Goal: Task Accomplishment & Management: Manage account settings

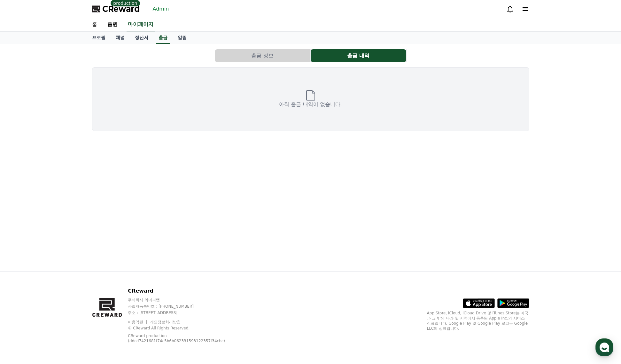
click at [158, 12] on link "Admin" at bounding box center [160, 9] width 21 height 10
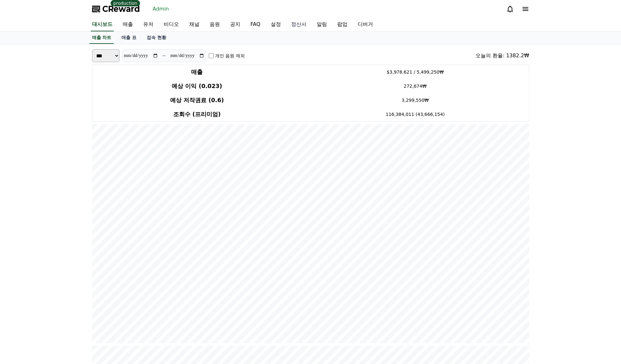
click at [295, 26] on link "정산서" at bounding box center [299, 24] width 26 height 13
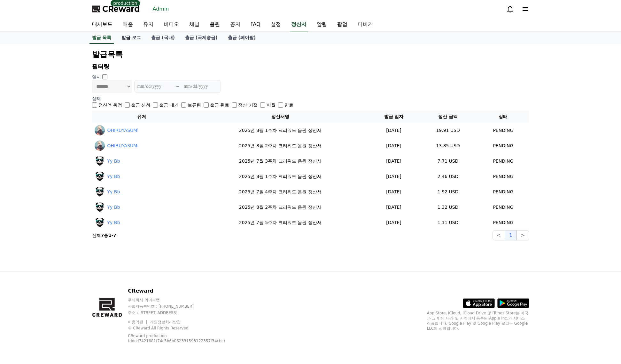
click at [129, 38] on link "발급 로그" at bounding box center [131, 38] width 30 height 12
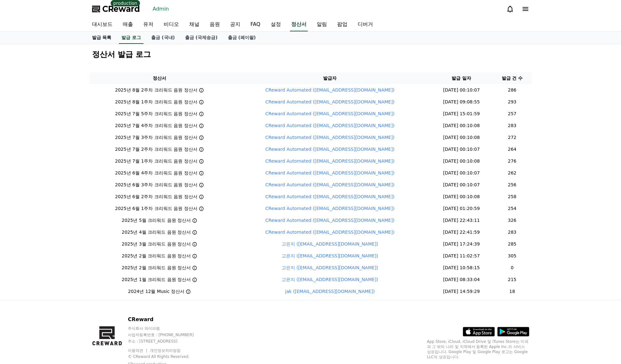
click at [98, 35] on link "발급 목록" at bounding box center [102, 38] width 30 height 12
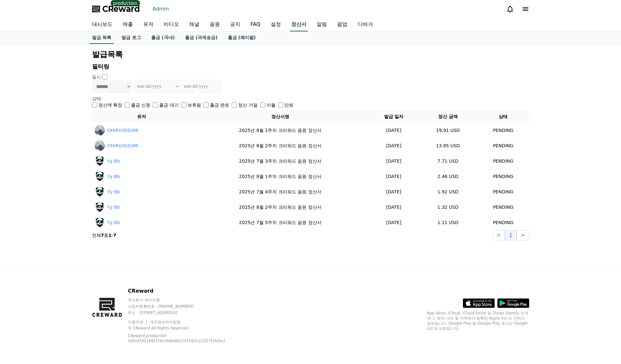
click at [518, 50] on h2 "발급목록" at bounding box center [310, 54] width 437 height 10
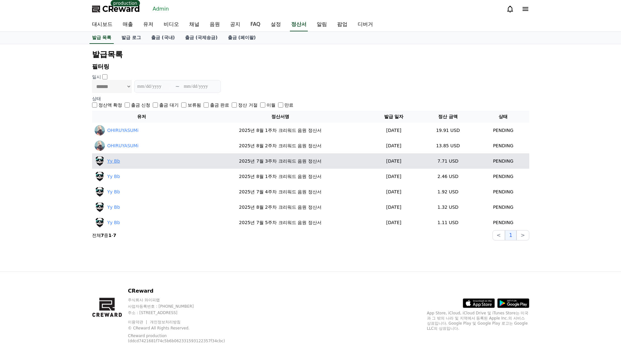
click at [111, 164] on link "Yy Bb" at bounding box center [113, 161] width 13 height 7
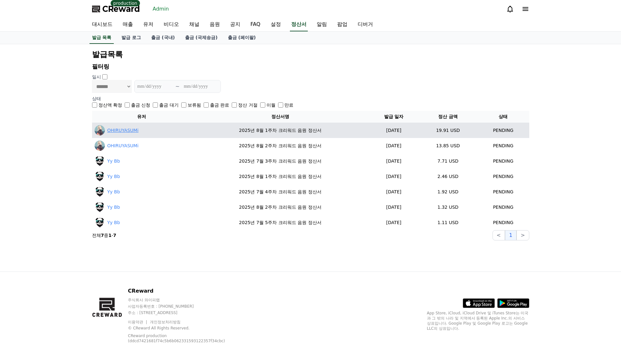
click at [124, 130] on link "OHIRUYASUMi" at bounding box center [122, 130] width 31 height 7
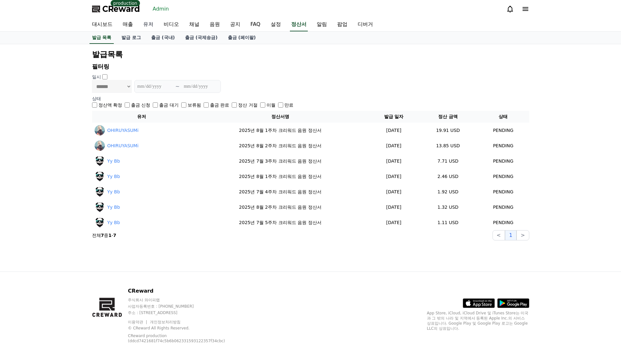
click at [143, 24] on link "유저" at bounding box center [148, 24] width 20 height 13
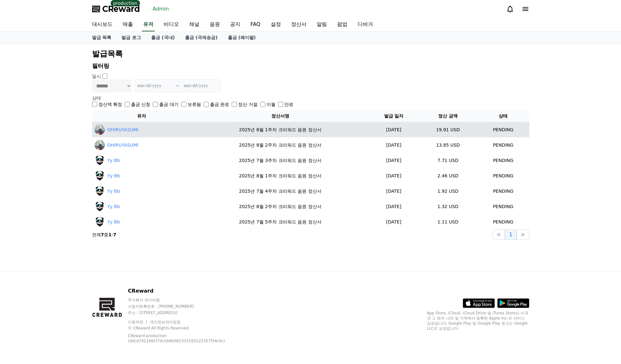
click at [282, 131] on td "2025년 8월 1주차 크리워드 음원 정산서" at bounding box center [280, 129] width 177 height 15
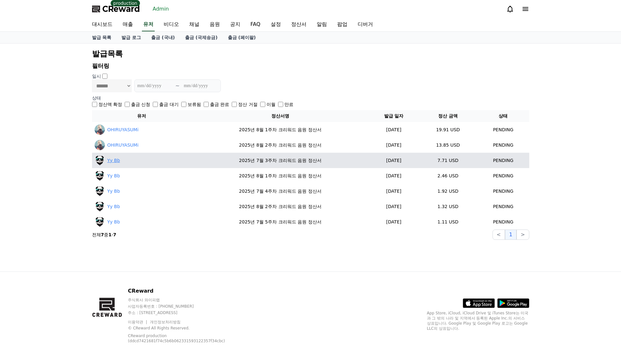
click at [114, 159] on link "Yy Bb" at bounding box center [113, 160] width 13 height 7
click at [112, 151] on td "OHIRUYASUMi" at bounding box center [142, 144] width 100 height 15
click at [110, 157] on link "Yy Bb" at bounding box center [113, 160] width 13 height 7
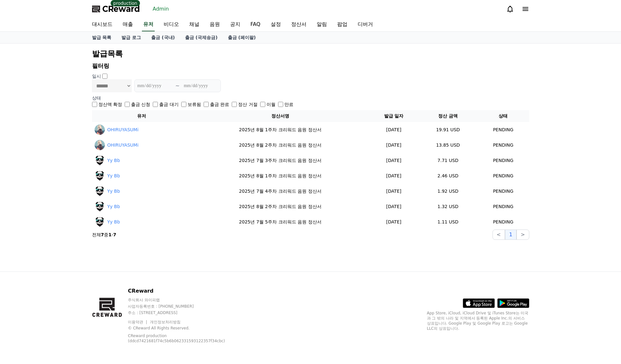
click at [188, 105] on label "보류됨" at bounding box center [194, 104] width 13 height 6
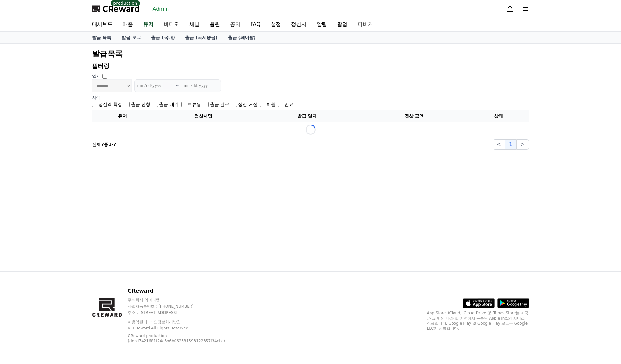
click at [211, 106] on label "출금 완료" at bounding box center [219, 104] width 19 height 6
click at [187, 105] on div "보류됨" at bounding box center [191, 104] width 20 height 6
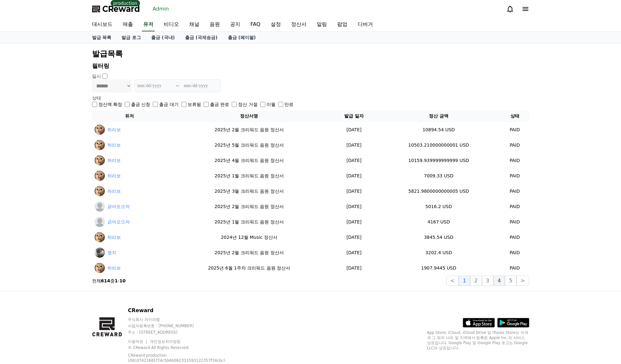
click at [496, 279] on button "4" at bounding box center [500, 280] width 12 height 10
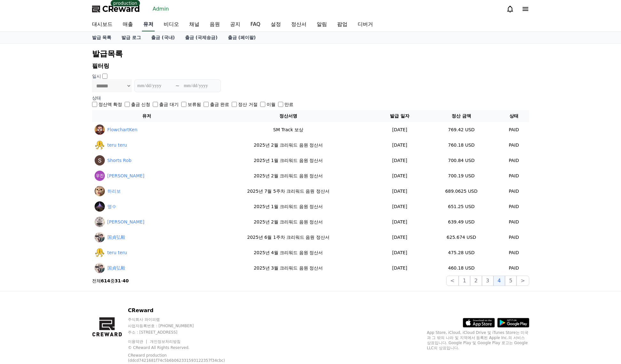
click at [150, 27] on link "유저" at bounding box center [148, 24] width 13 height 13
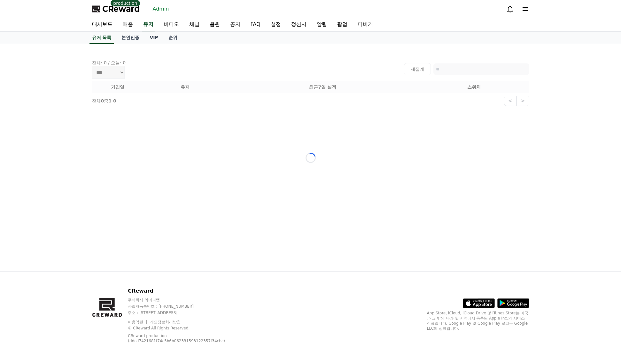
click at [136, 37] on link "본인인증" at bounding box center [130, 38] width 28 height 12
click at [148, 27] on link "유저" at bounding box center [148, 24] width 13 height 13
drag, startPoint x: 184, startPoint y: 26, endPoint x: 197, endPoint y: 25, distance: 12.8
click at [184, 26] on link "채널" at bounding box center [194, 24] width 20 height 13
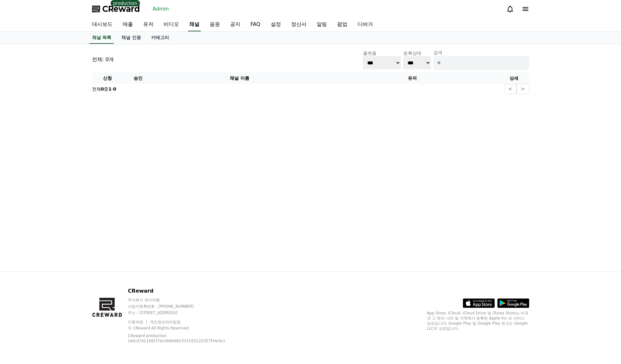
click at [197, 24] on link "채널" at bounding box center [194, 24] width 13 height 13
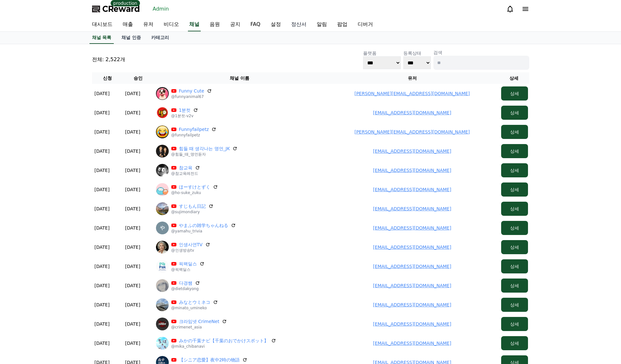
click at [297, 27] on link "정산서" at bounding box center [299, 24] width 26 height 13
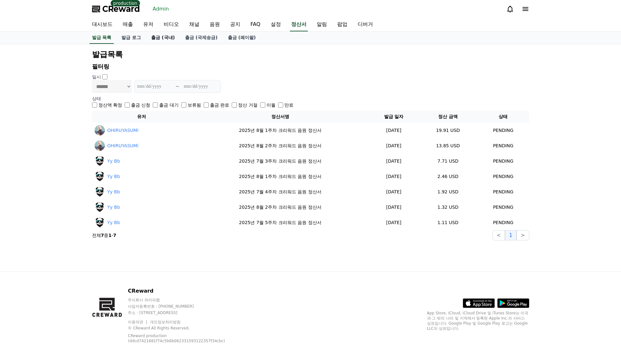
click at [156, 40] on link "출금 (국내)" at bounding box center [163, 38] width 34 height 12
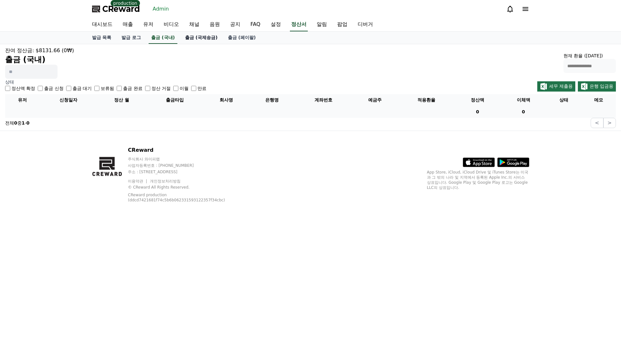
click at [196, 38] on link "출금 (국제송금)" at bounding box center [201, 38] width 43 height 12
click at [237, 38] on link "출금 (페이팔)" at bounding box center [242, 38] width 38 height 12
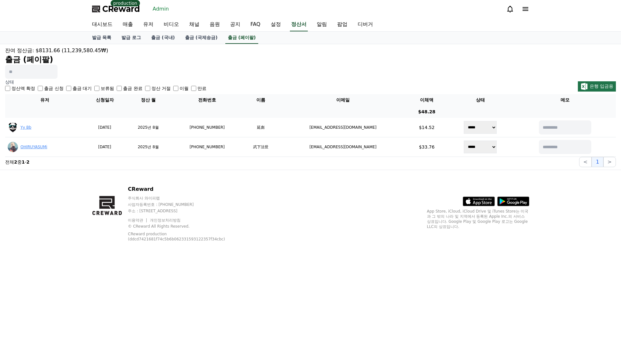
drag, startPoint x: 341, startPoint y: 238, endPoint x: 326, endPoint y: 231, distance: 15.7
click at [341, 238] on div "CReward 주식회사 와이피랩 사업자등록번호 : [PHONE_NUMBER] 주소 : [STREET_ADDRESS] 이용약관 개인정보처리방침 …" at bounding box center [311, 216] width 448 height 92
click at [199, 41] on link "출금 (국제송금)" at bounding box center [201, 38] width 43 height 12
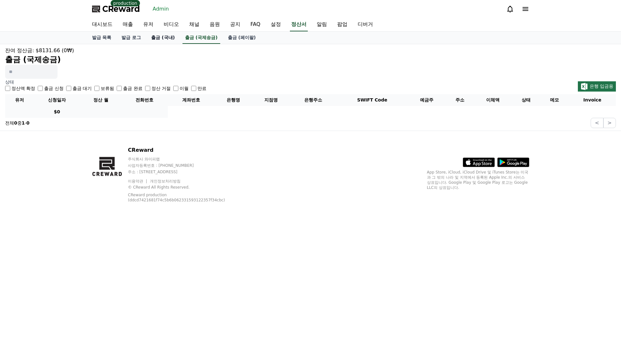
click at [161, 38] on link "출금 (국내)" at bounding box center [163, 38] width 34 height 12
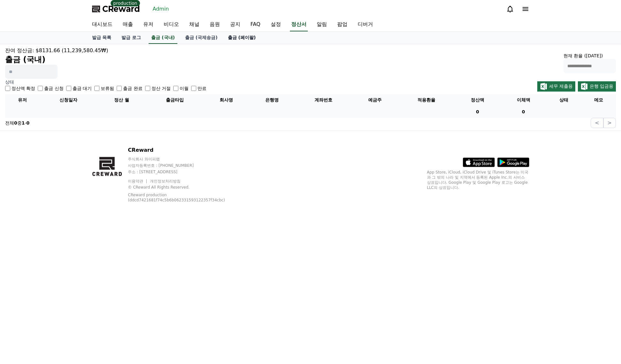
click at [237, 39] on link "출금 (페이팔)" at bounding box center [242, 38] width 38 height 12
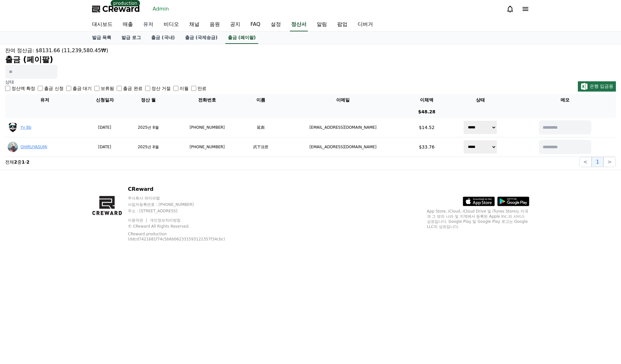
click at [150, 22] on link "유저" at bounding box center [148, 24] width 20 height 13
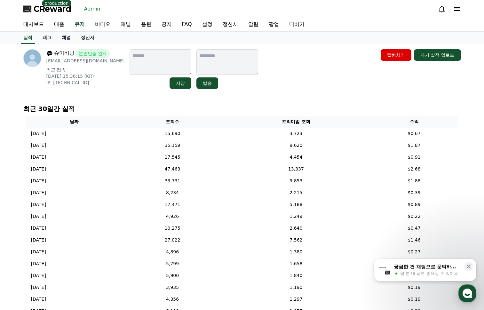
click at [67, 39] on link "채널" at bounding box center [66, 38] width 19 height 12
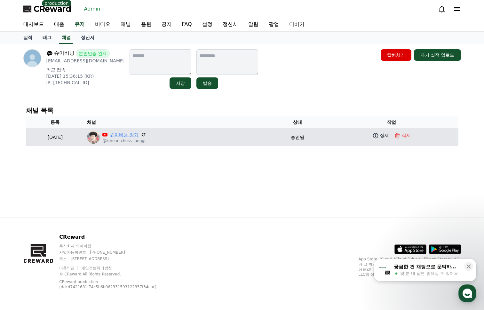
click at [132, 131] on link "슈이비닝 장기" at bounding box center [124, 134] width 28 height 7
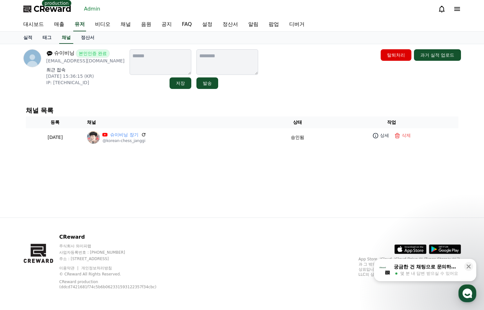
click at [308, 166] on div "슈이비닝 본인인증 완료 subin814@kakao.com 최근 접속 2025-07-28 15:36:15 (KR) IP: 175.210.98.5…" at bounding box center [242, 130] width 448 height 173
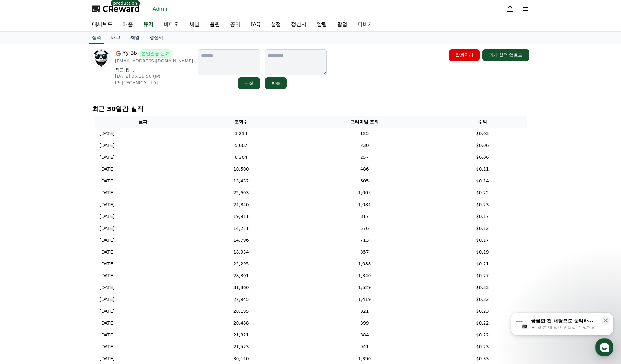
click at [193, 67] on p "최근 접속" at bounding box center [154, 70] width 78 height 6
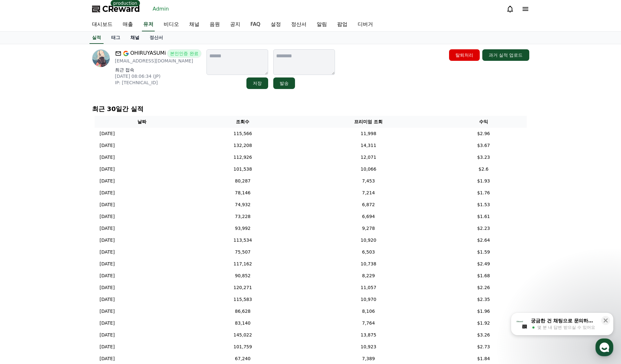
drag, startPoint x: 0, startPoint y: 0, endPoint x: 137, endPoint y: 41, distance: 142.5
click at [137, 41] on link "채널" at bounding box center [134, 38] width 19 height 12
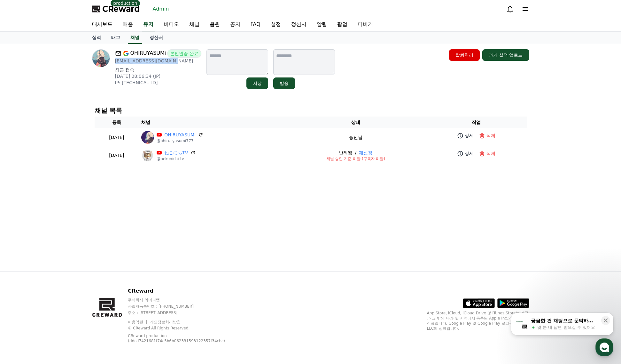
drag, startPoint x: 158, startPoint y: 61, endPoint x: 114, endPoint y: 63, distance: 43.5
click at [114, 63] on div "OHIRUYASUMi 본인인증 완료 kanade.myujin@gmail.com 최근 접속 2025-08-07 08:06:34 (JP) IP: …" at bounding box center [146, 69] width 109 height 40
copy p "[EMAIL_ADDRESS][DOMAIN_NAME]"
click at [215, 102] on div "채널 목록 등록 채널 상태 작업 2025-02-05 02-05 OHIRUYASUMi @ohiru_yasumi777 승인됨 상세 삭제 2025-…" at bounding box center [311, 135] width 443 height 67
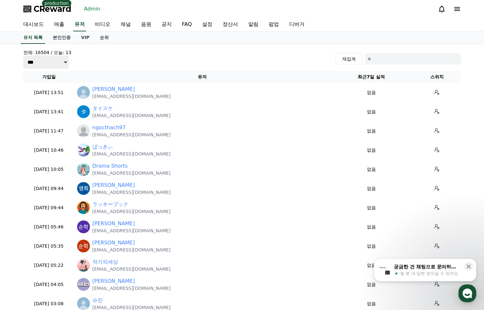
drag, startPoint x: 380, startPoint y: 62, endPoint x: 376, endPoint y: 61, distance: 3.3
click at [380, 62] on input at bounding box center [413, 59] width 96 height 12
paste input "**********"
type input "**********"
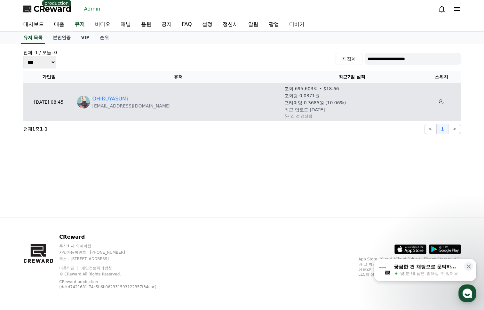
click at [107, 101] on link "OHIRUYASUMi" at bounding box center [110, 99] width 36 height 8
click at [439, 100] on icon at bounding box center [441, 101] width 5 height 5
